Goal: Navigation & Orientation: Find specific page/section

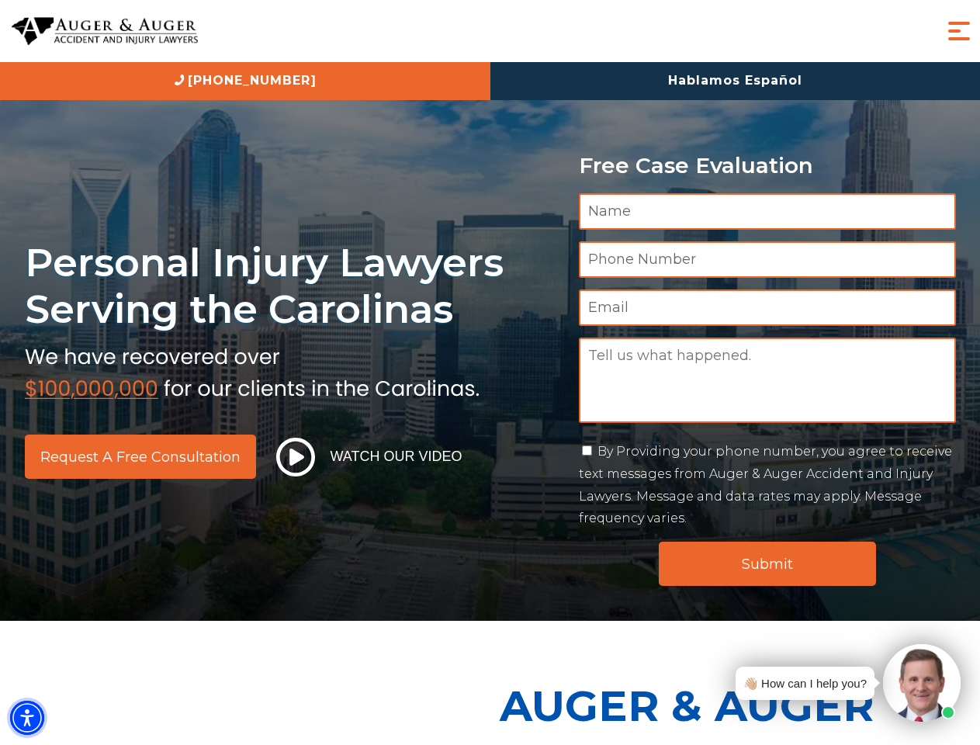
click at [27, 717] on img "Accessibility Menu" at bounding box center [27, 717] width 34 height 34
